Goal: Find specific page/section: Find specific page/section

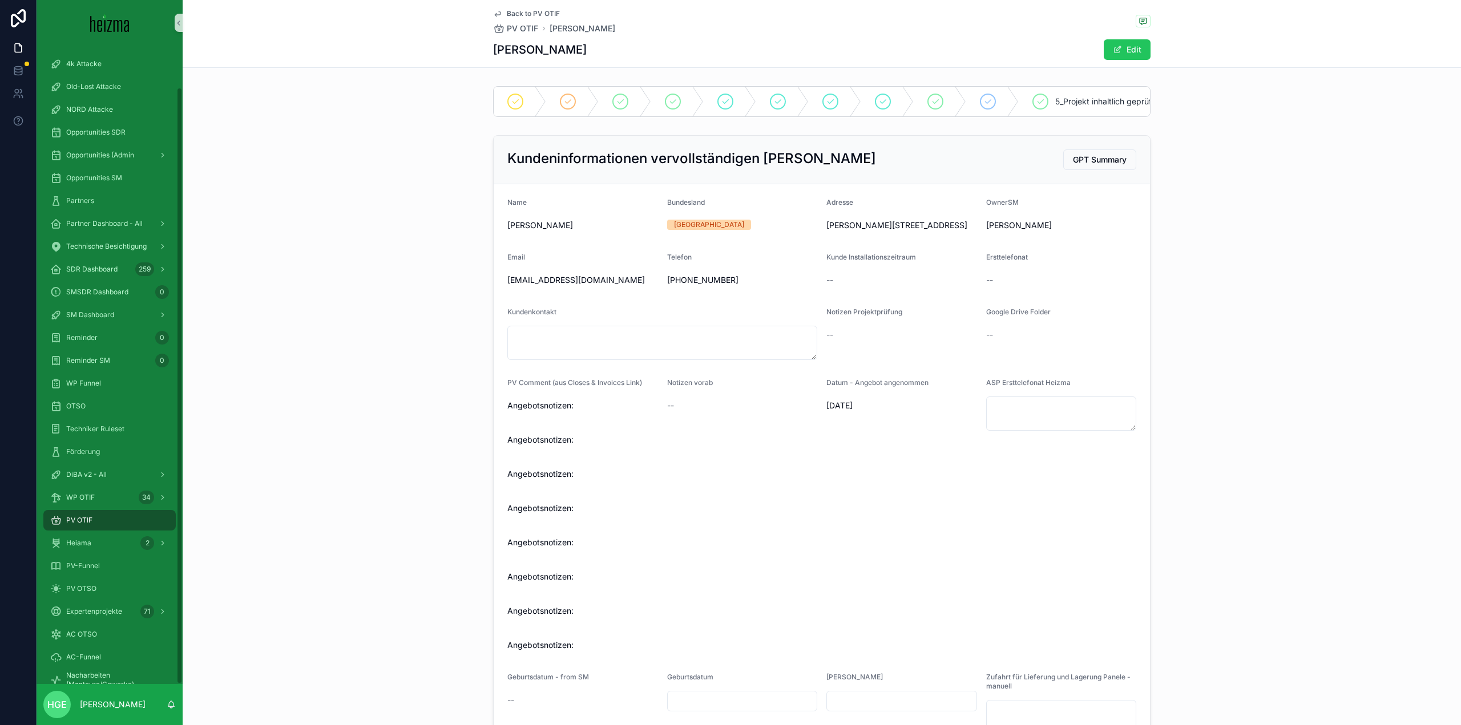
scroll to position [374, 0]
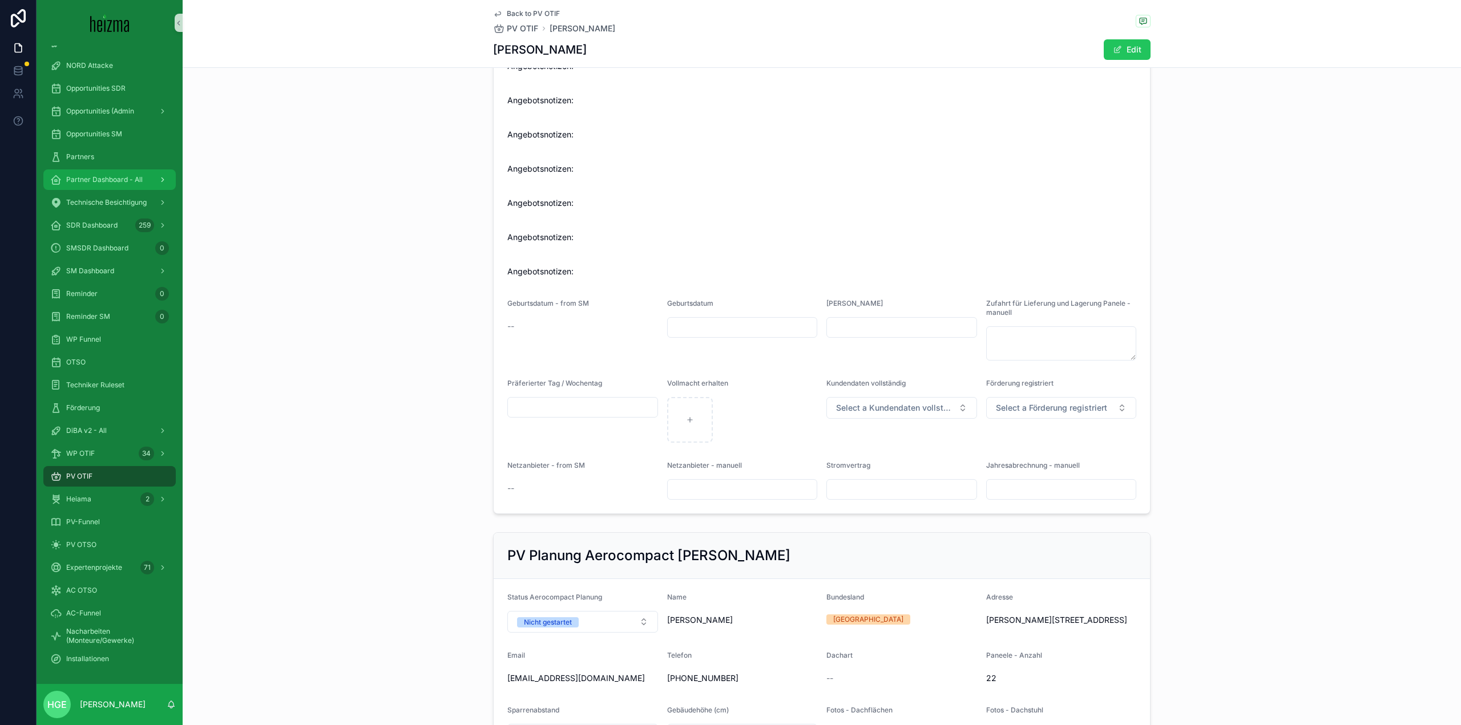
click at [114, 184] on span "Partner Dashboard - All" at bounding box center [104, 179] width 76 height 9
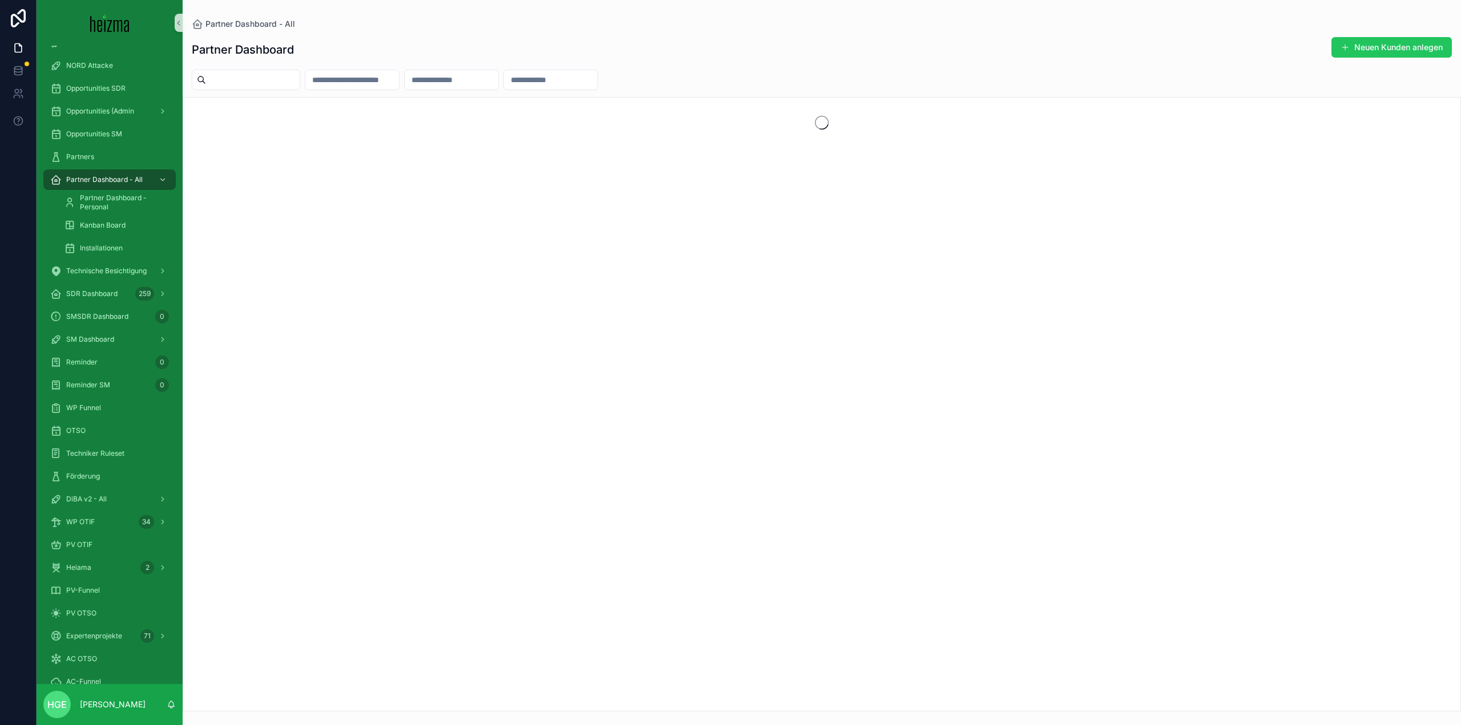
click at [276, 88] on div "scrollable content" at bounding box center [246, 80] width 108 height 21
click at [276, 82] on input "scrollable content" at bounding box center [253, 80] width 94 height 16
type input "**********"
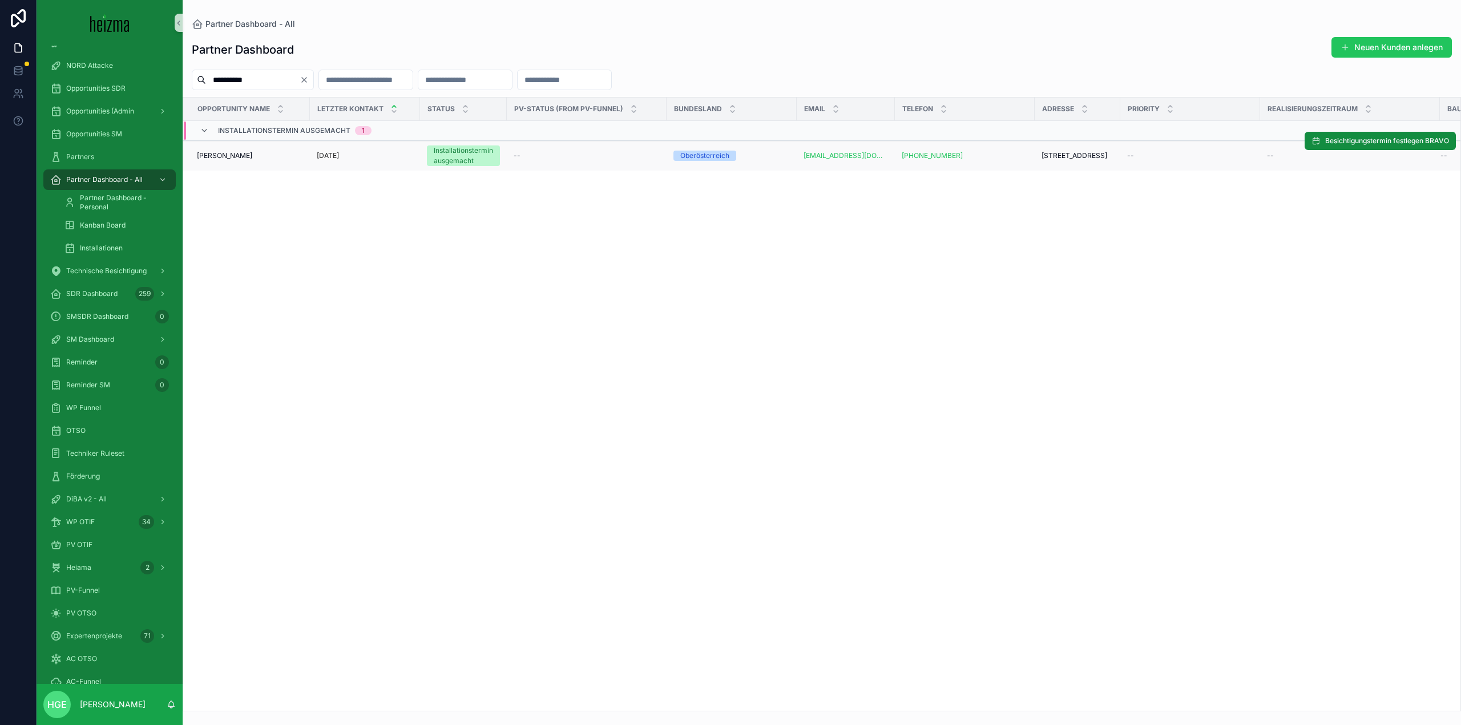
click at [214, 162] on td "[PERSON_NAME] [PERSON_NAME]" at bounding box center [246, 156] width 127 height 30
click at [216, 155] on span "[PERSON_NAME]" at bounding box center [224, 155] width 55 height 9
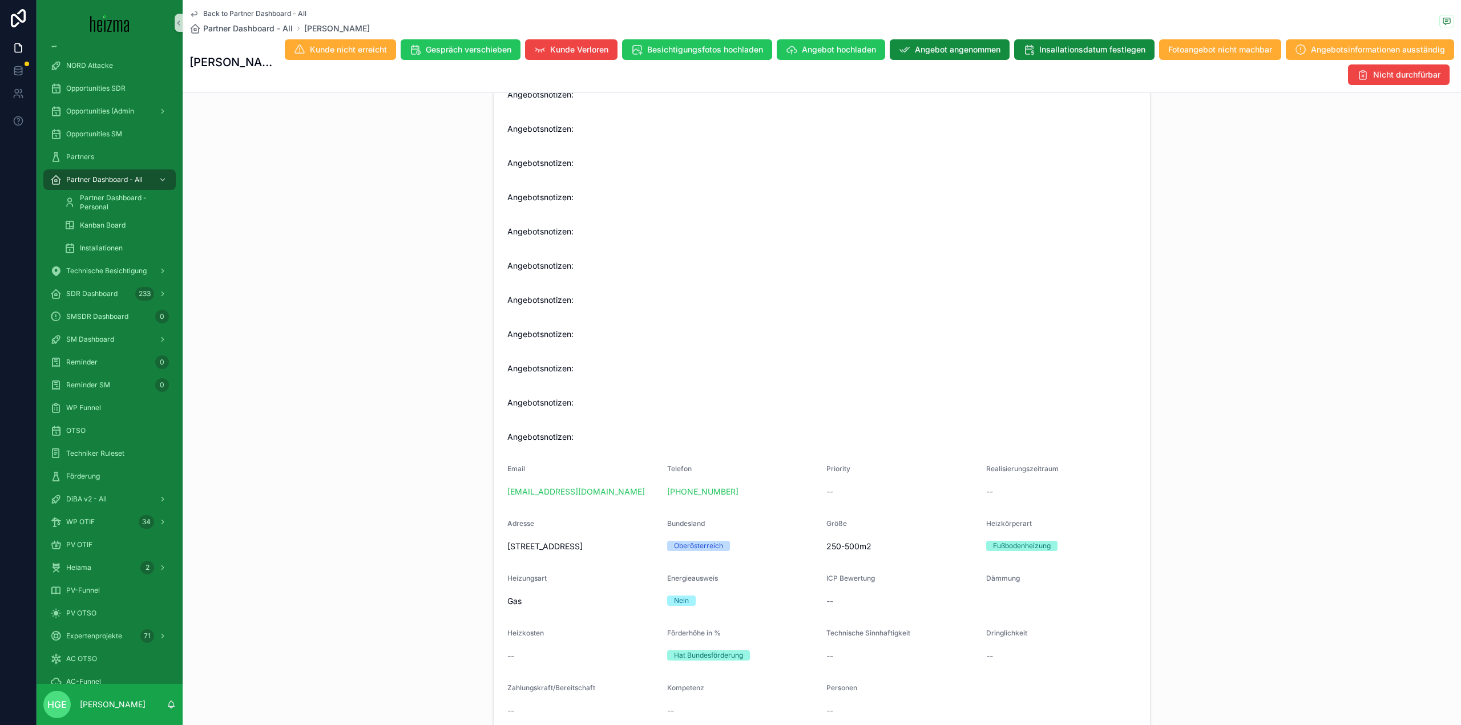
scroll to position [399, 0]
